Goal: Transaction & Acquisition: Purchase product/service

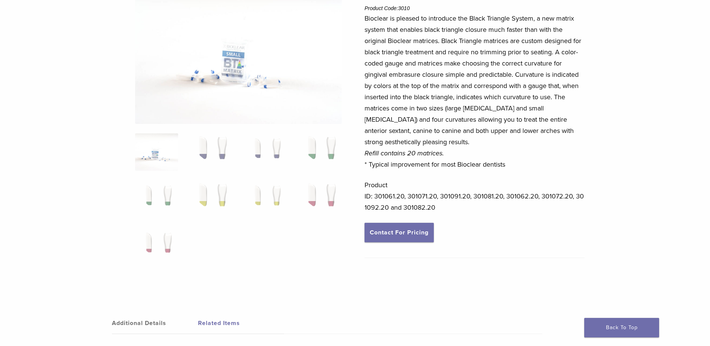
scroll to position [37, 0]
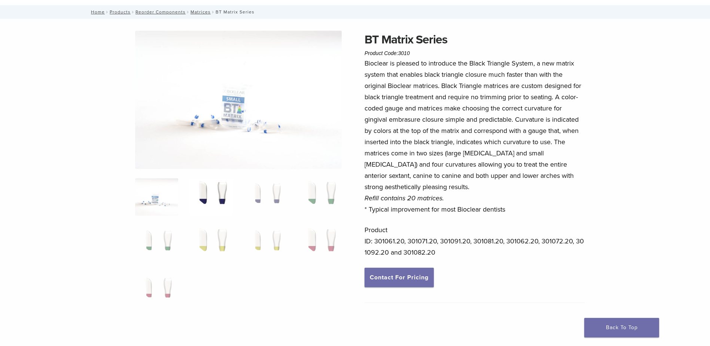
click at [213, 200] on img at bounding box center [210, 196] width 43 height 37
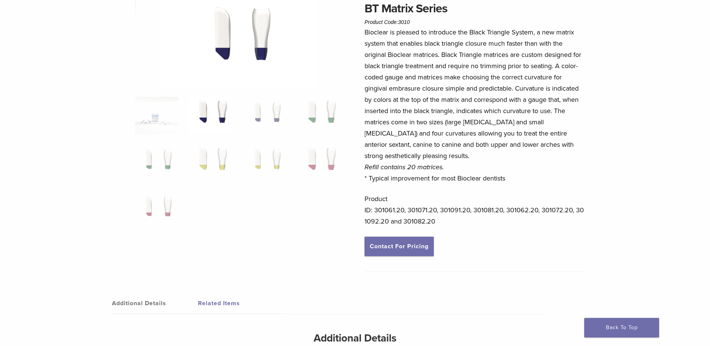
scroll to position [0, 0]
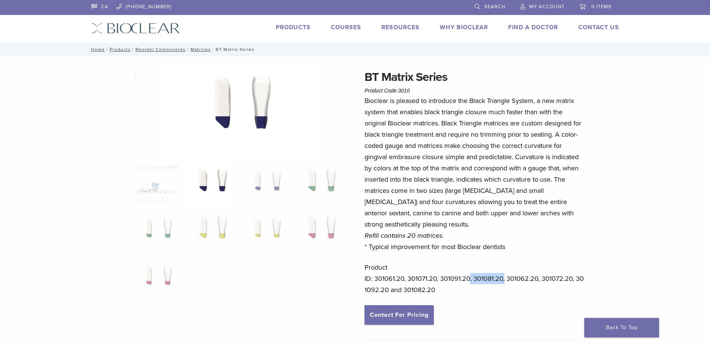
drag, startPoint x: 471, startPoint y: 278, endPoint x: 506, endPoint y: 274, distance: 34.7
click at [506, 274] on p "Product ID: 301061.20, 301071.20, 301091.20, 301081.20, 301062.20, 301072.20, 3…" at bounding box center [475, 279] width 220 height 34
drag, startPoint x: 506, startPoint y: 274, endPoint x: 492, endPoint y: 282, distance: 16.1
click at [491, 282] on p "Product ID: 301061.20, 301071.20, 301091.20, 301081.20, 301062.20, 301072.20, 3…" at bounding box center [475, 279] width 220 height 34
click at [480, 279] on p "Product ID: 301061.20, 301071.20, 301091.20, 301081.20, 301062.20, 301072.20, 3…" at bounding box center [475, 279] width 220 height 34
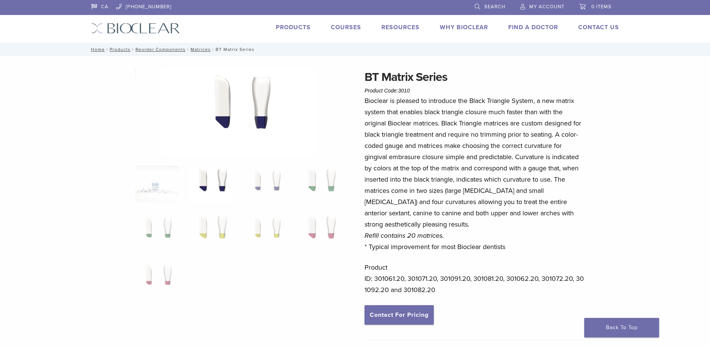
click at [484, 271] on p "Product ID: 301061.20, 301071.20, 301091.20, 301081.20, 301062.20, 301072.20, 3…" at bounding box center [475, 279] width 220 height 34
drag, startPoint x: 476, startPoint y: 278, endPoint x: 503, endPoint y: 278, distance: 26.6
click at [503, 278] on p "Product ID: 301061.20, 301071.20, 301091.20, 301081.20, 301062.20, 301072.20, 3…" at bounding box center [475, 279] width 220 height 34
drag, startPoint x: 503, startPoint y: 278, endPoint x: 495, endPoint y: 282, distance: 8.9
click at [505, 201] on p "Bioclear is pleased to introduce the Black Triangle System, a new matrix system…" at bounding box center [475, 173] width 220 height 157
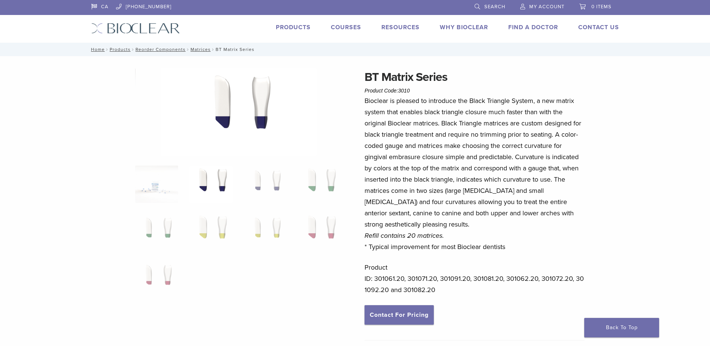
click at [420, 82] on h1 "BT Matrix Series" at bounding box center [475, 77] width 220 height 18
click at [496, 8] on span "Search" at bounding box center [495, 7] width 21 height 6
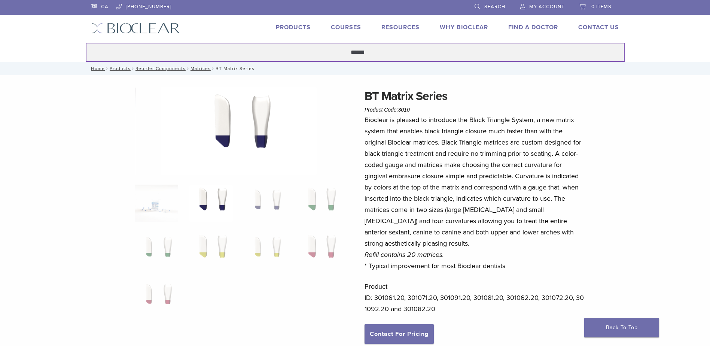
type input "******"
click at [85, 42] on button "Search" at bounding box center [85, 42] width 0 height 0
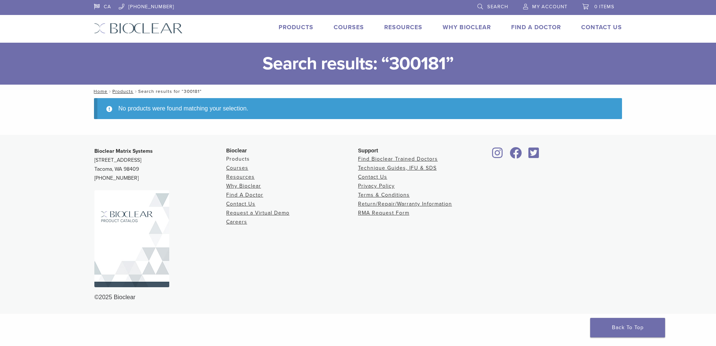
click at [242, 158] on link "Products" at bounding box center [238, 159] width 24 height 6
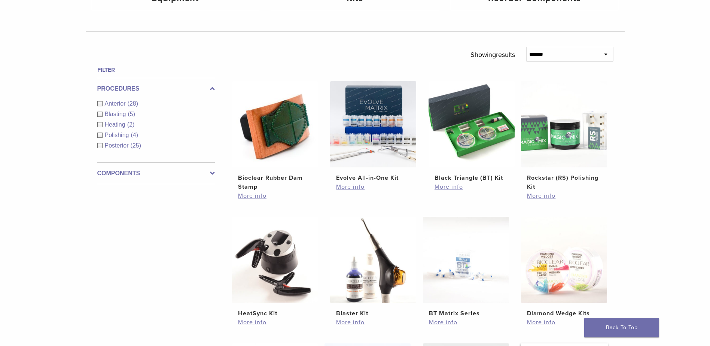
scroll to position [300, 0]
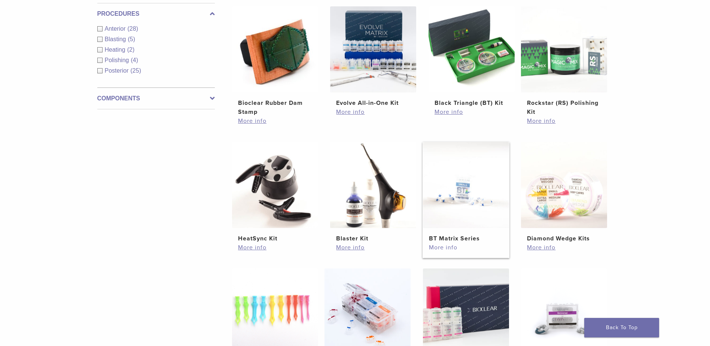
click at [455, 246] on link "More info" at bounding box center [466, 247] width 74 height 9
